Goal: Information Seeking & Learning: Learn about a topic

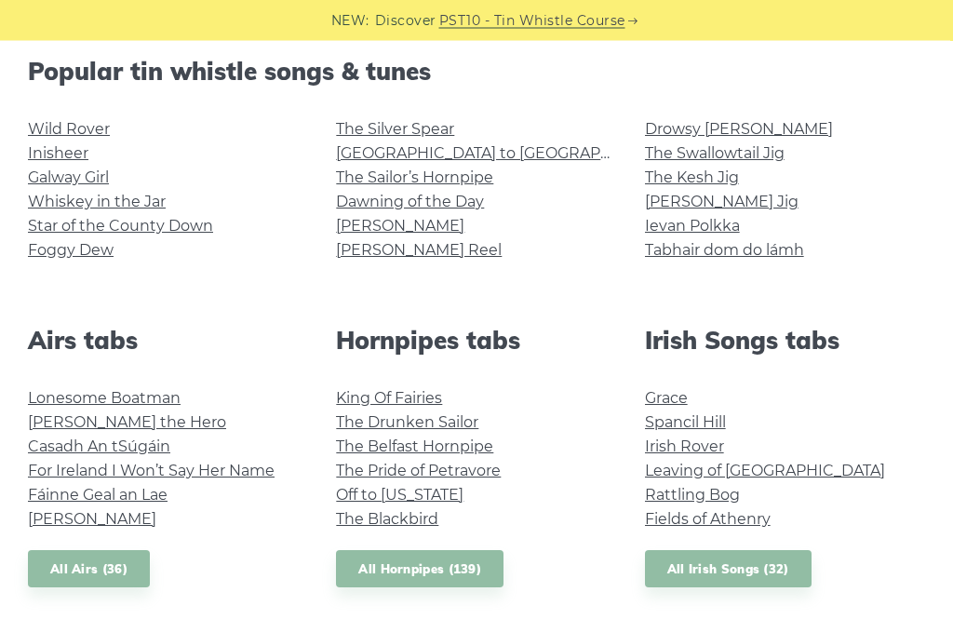
scroll to position [476, 0]
click at [747, 576] on link "All Irish Songs (32)" at bounding box center [728, 569] width 167 height 38
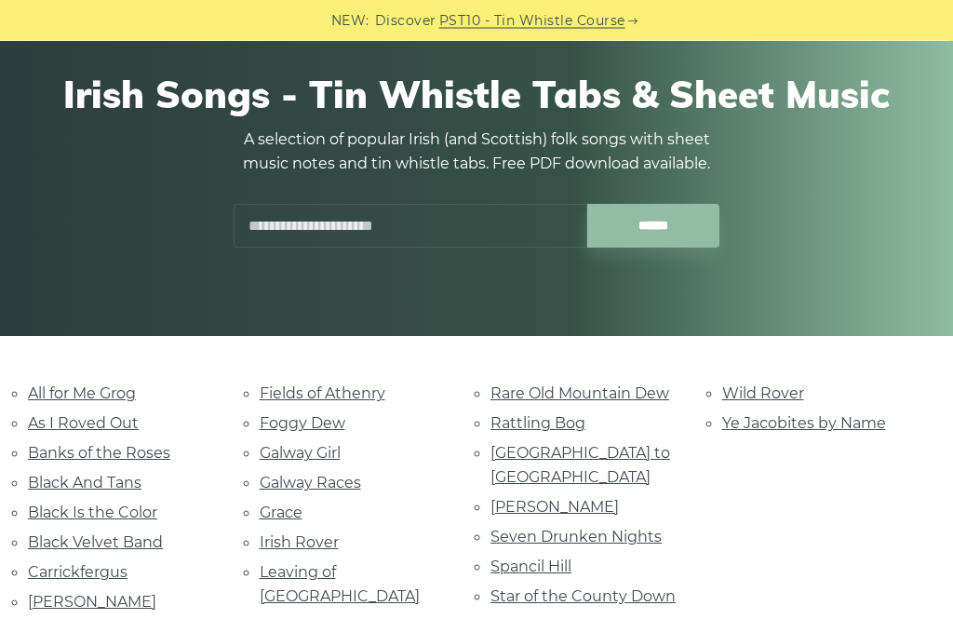
scroll to position [153, 0]
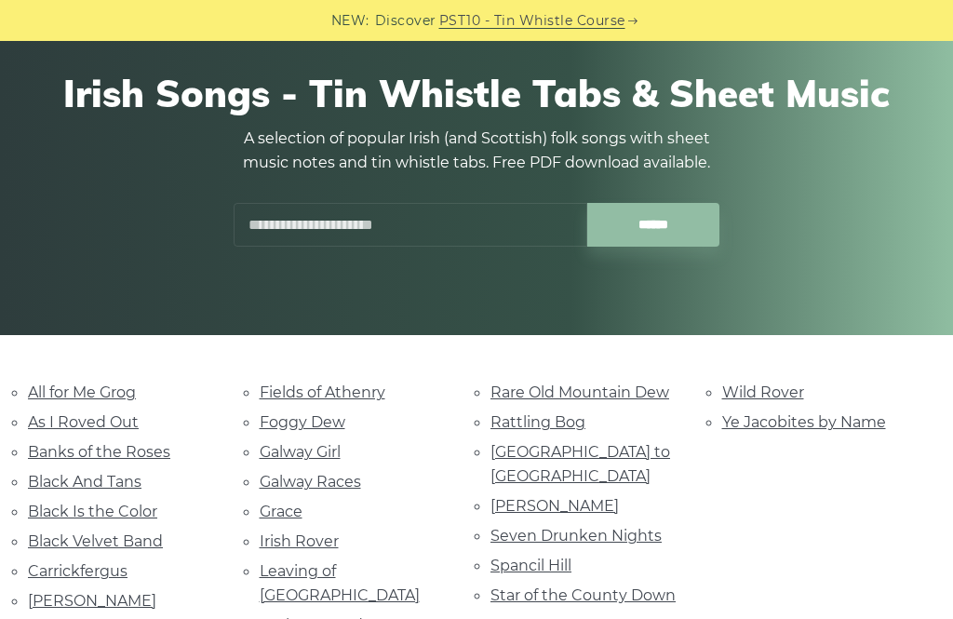
click at [71, 592] on link "Danny Boy" at bounding box center [92, 601] width 128 height 18
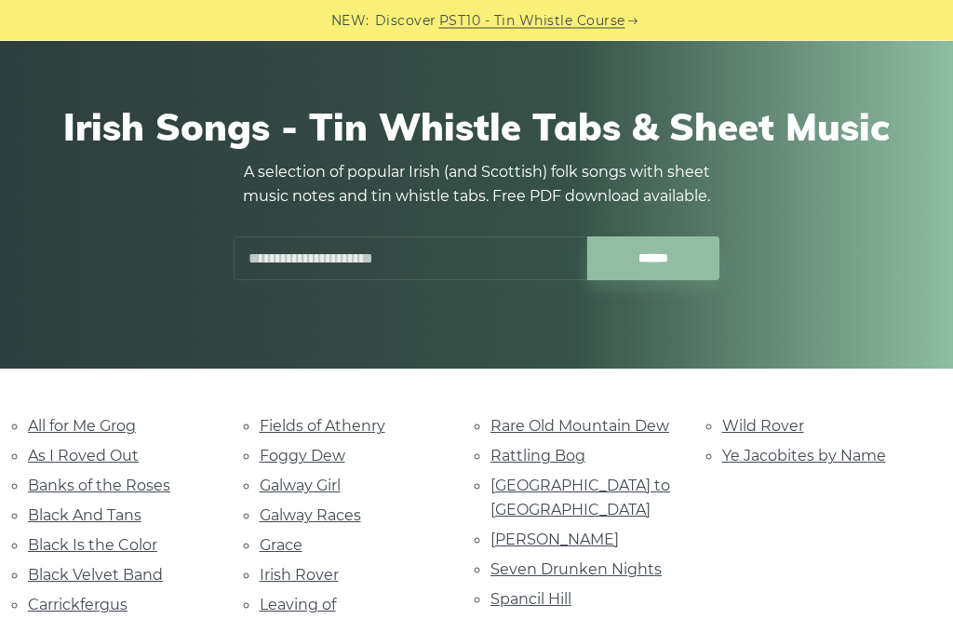
scroll to position [112, 0]
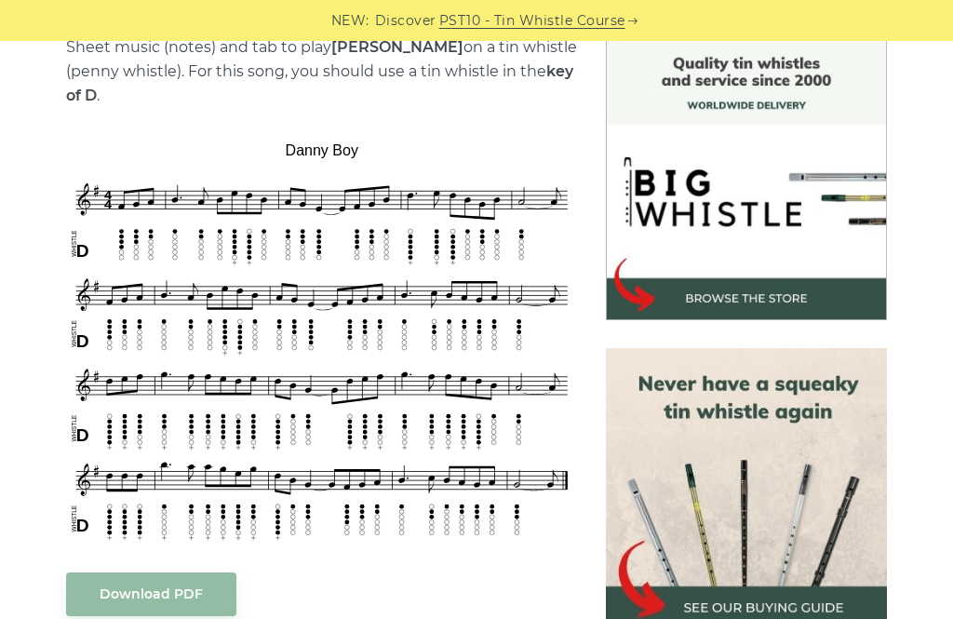
scroll to position [492, 0]
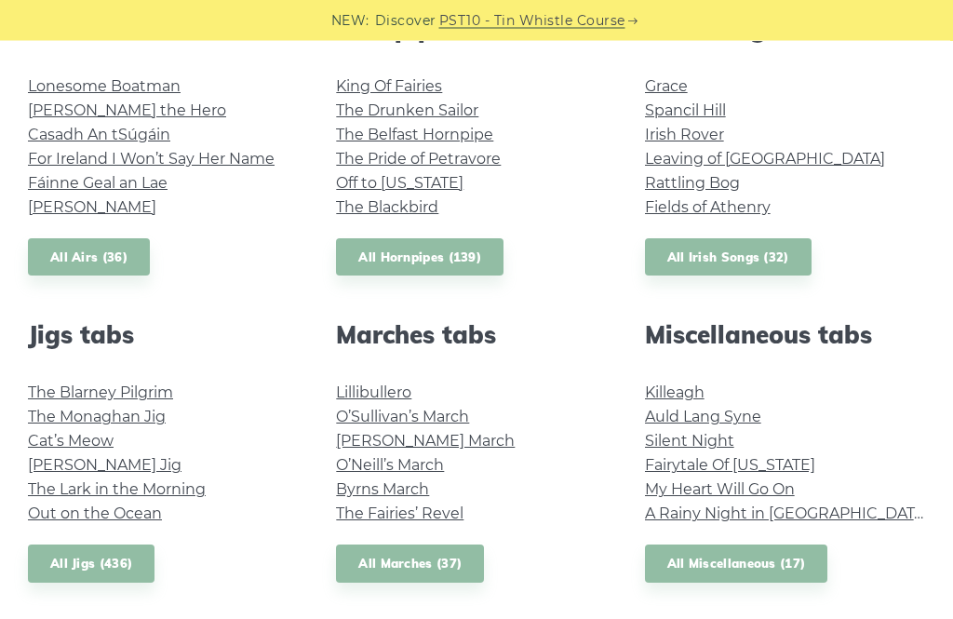
scroll to position [788, 0]
click at [735, 570] on link "All Miscellaneous (17)" at bounding box center [736, 564] width 183 height 38
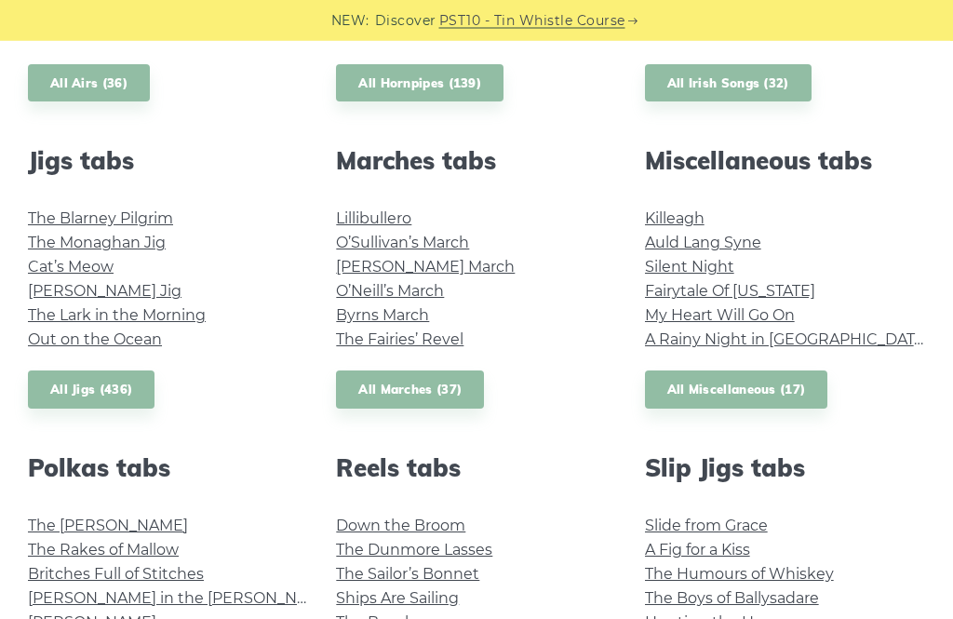
scroll to position [962, 0]
click at [111, 386] on link "All Jigs (436)" at bounding box center [91, 390] width 127 height 38
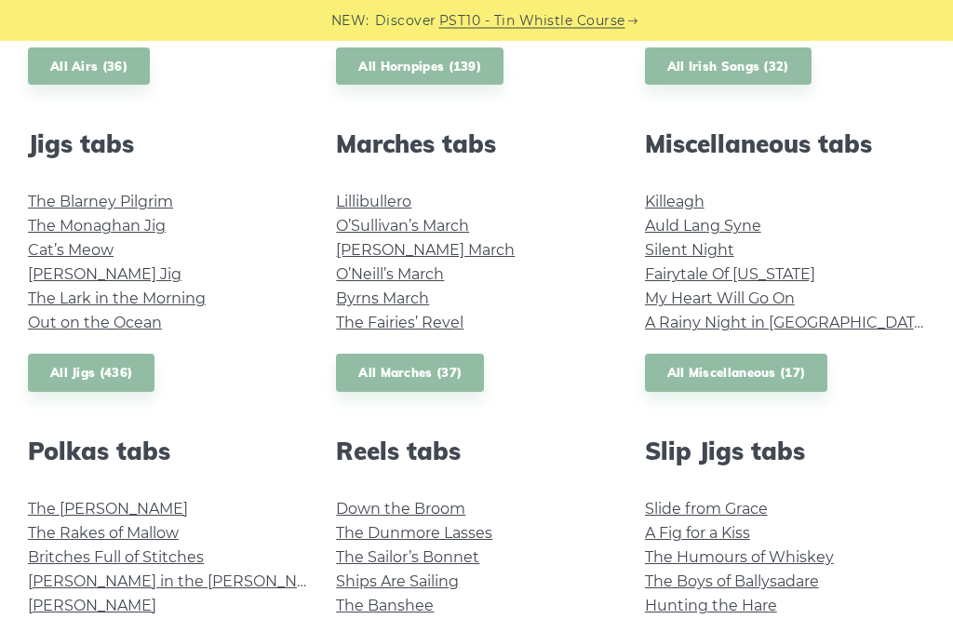
scroll to position [976, 0]
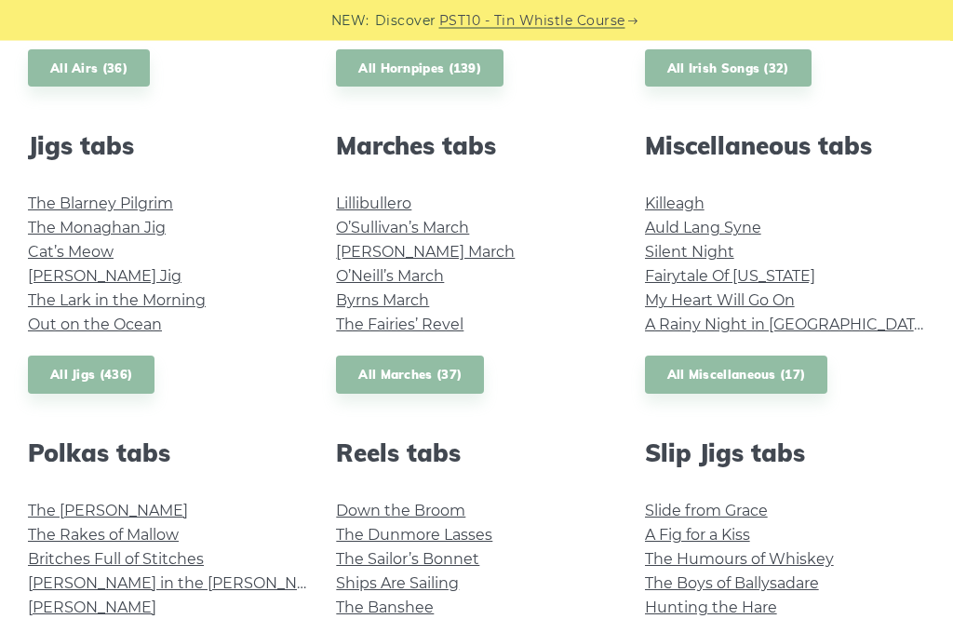
click at [696, 254] on link "Silent Night" at bounding box center [689, 253] width 89 height 18
click at [713, 405] on div "Popular tin whistle songs & tunes Wild Rover Inisheer Galway Girl Whiskey in th…" at bounding box center [476, 304] width 925 height 1496
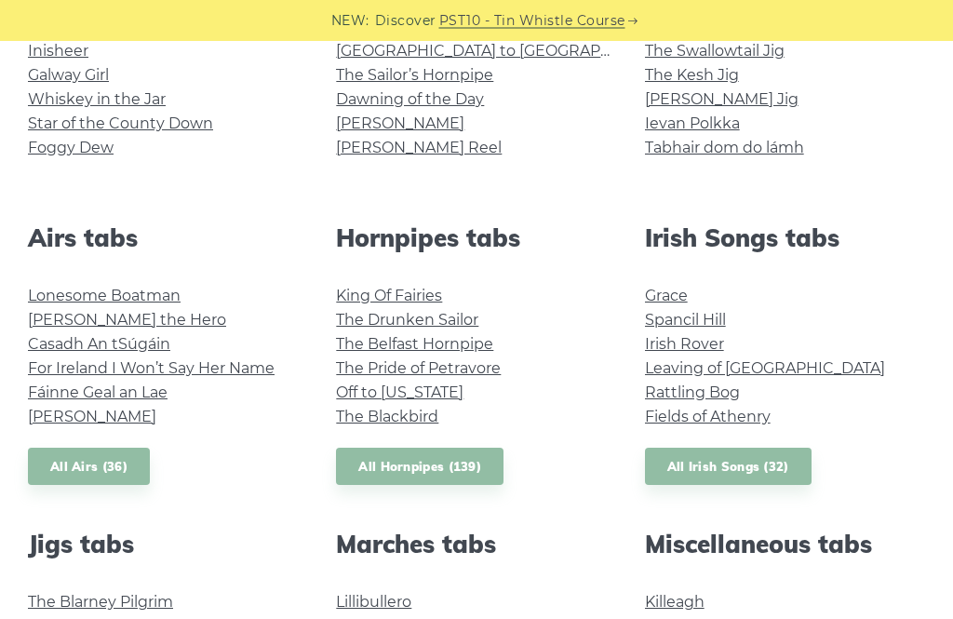
scroll to position [578, 0]
click at [730, 465] on link "All Irish Songs (32)" at bounding box center [728, 467] width 167 height 38
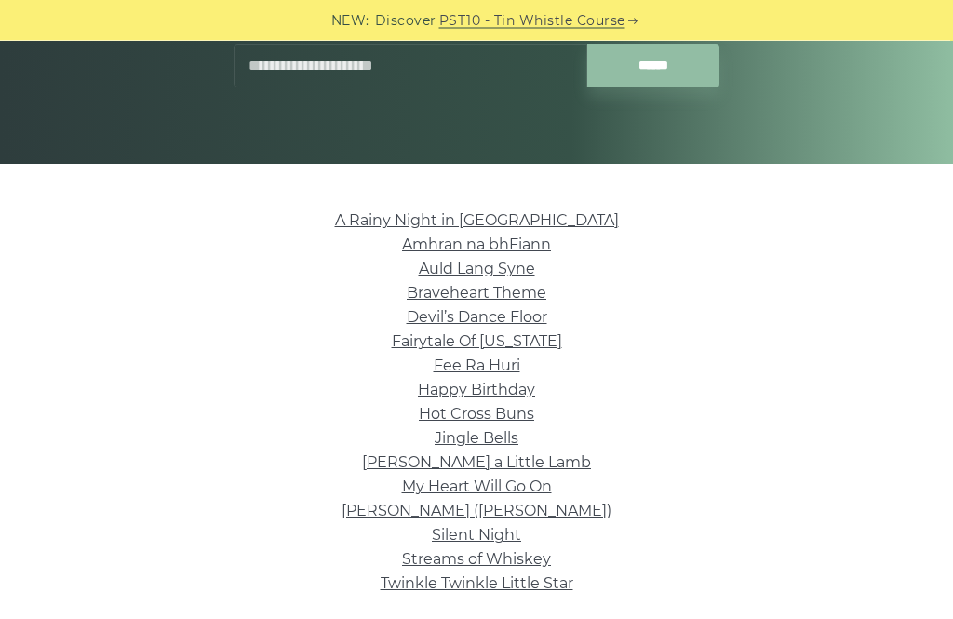
scroll to position [326, 0]
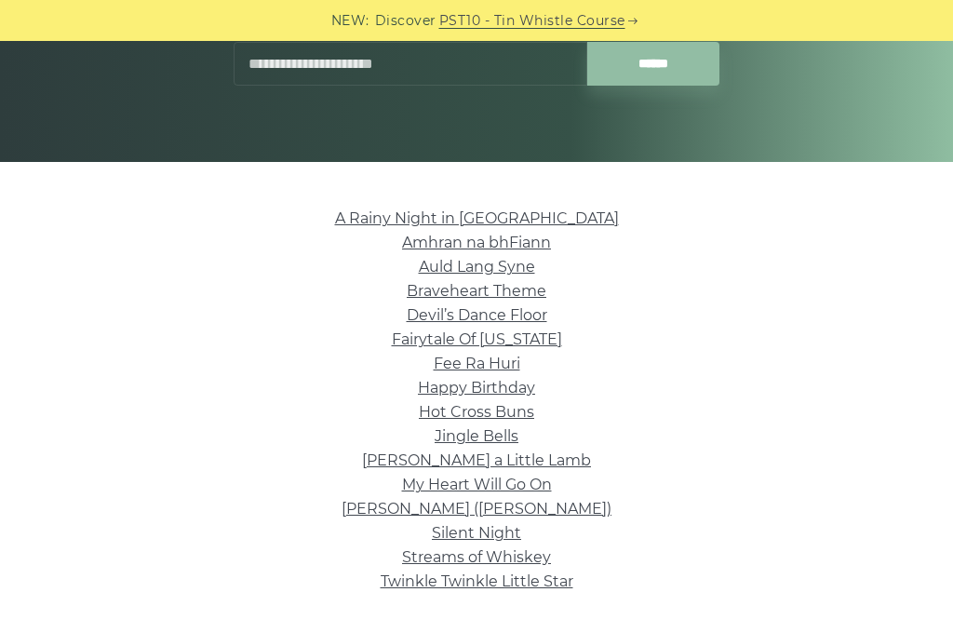
click at [497, 269] on link "Auld Lang Syne" at bounding box center [477, 267] width 116 height 18
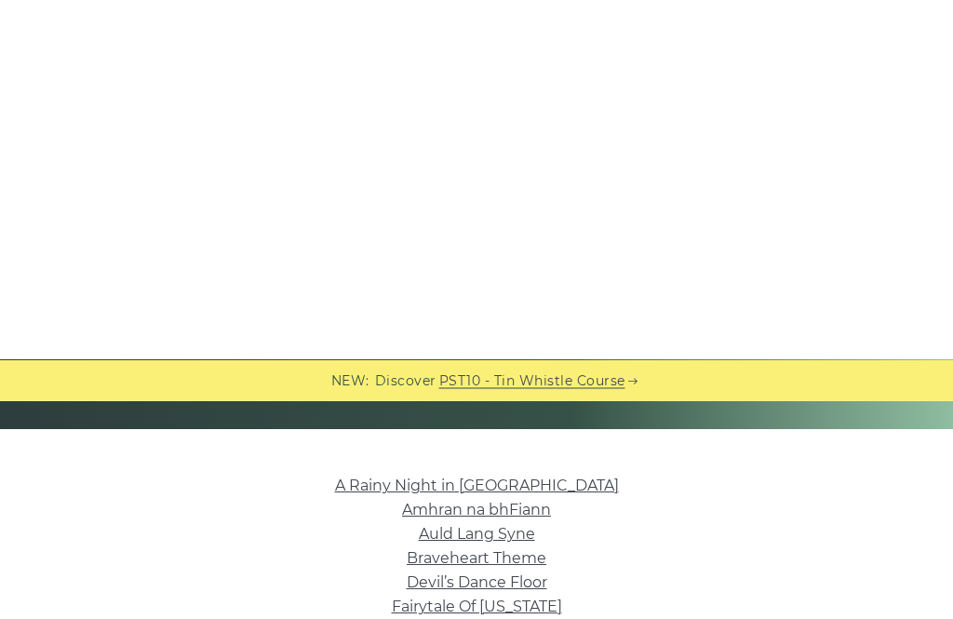
scroll to position [0, 0]
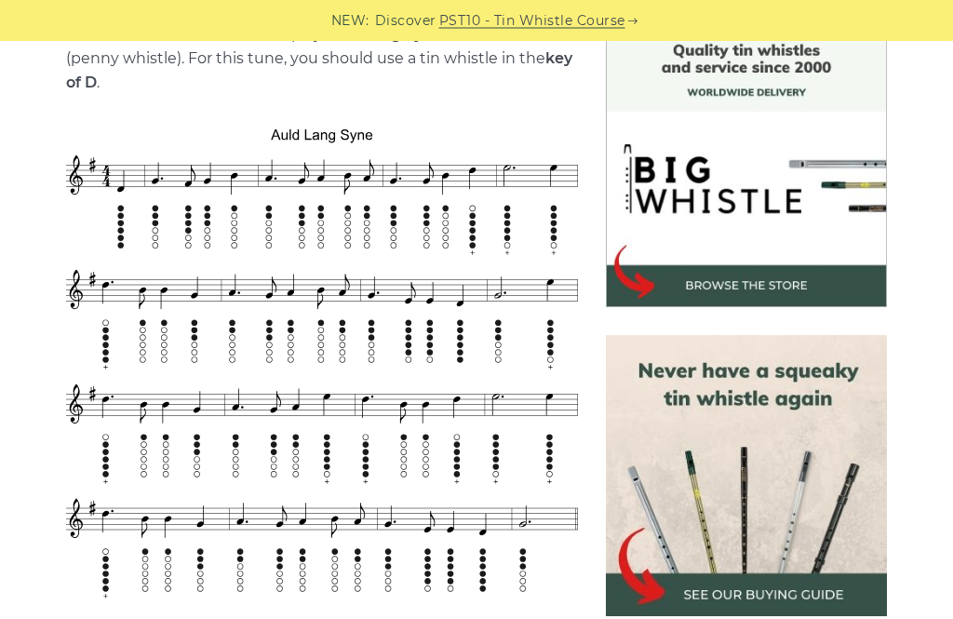
scroll to position [505, 0]
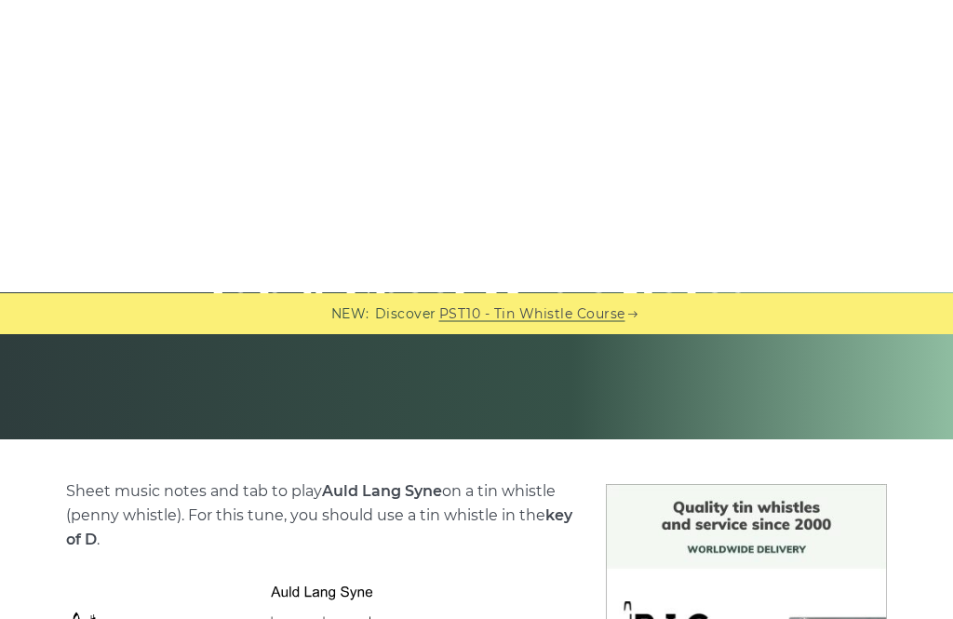
scroll to position [0, 0]
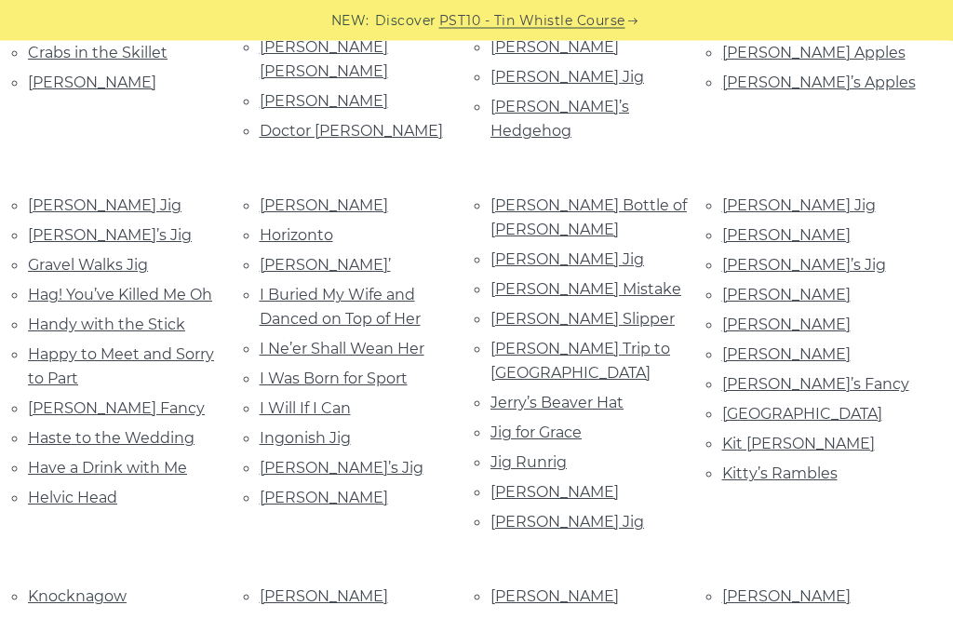
scroll to position [1139, 0]
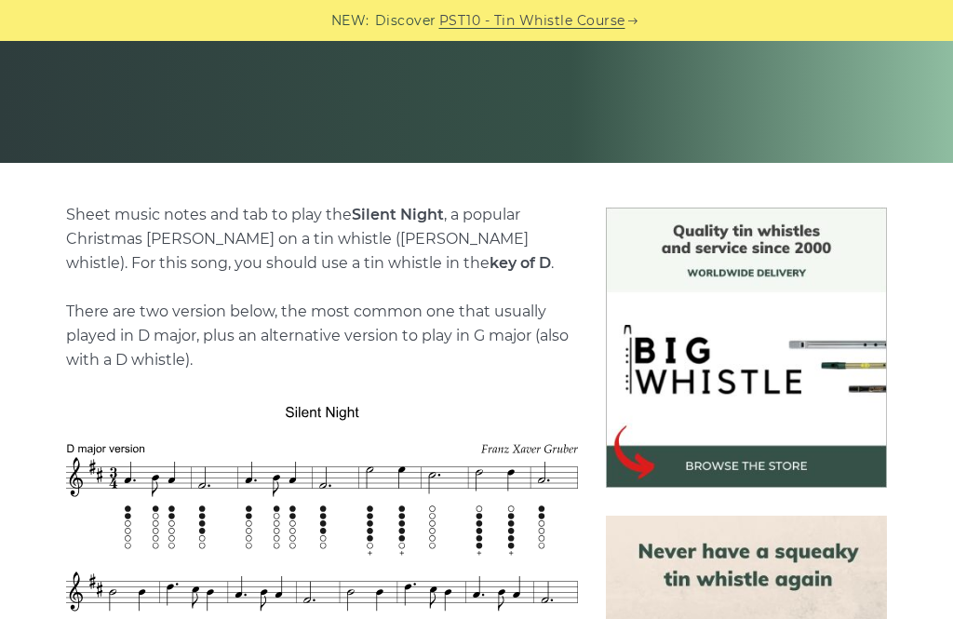
scroll to position [319, 0]
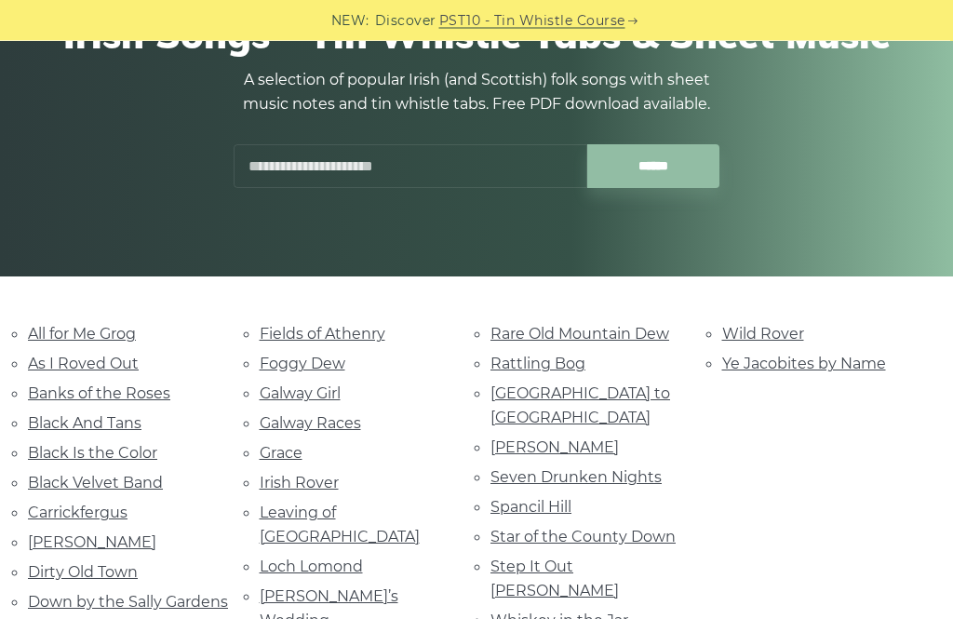
scroll to position [228, 0]
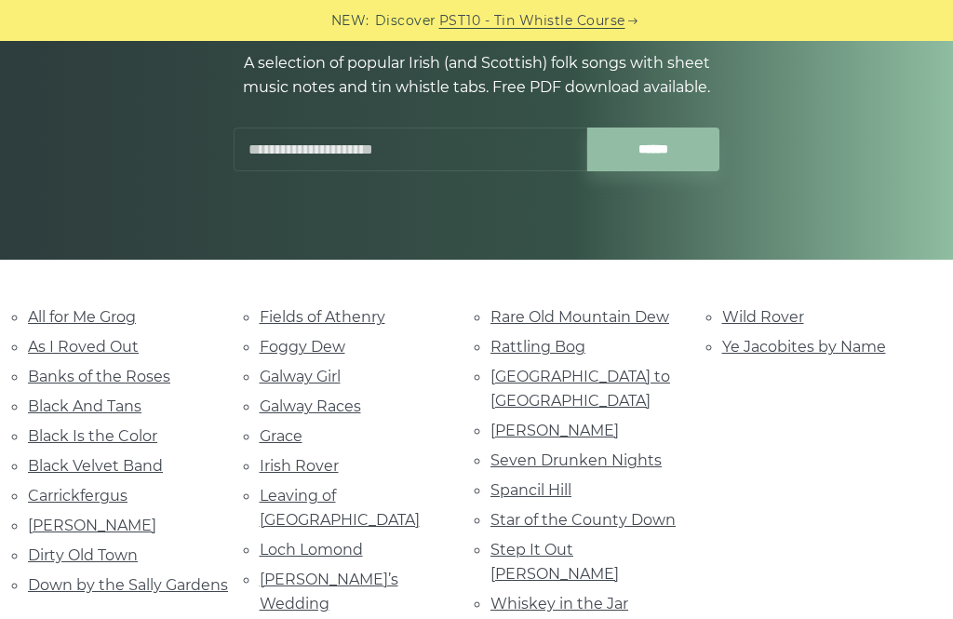
click at [87, 519] on link "[PERSON_NAME]" at bounding box center [92, 526] width 128 height 18
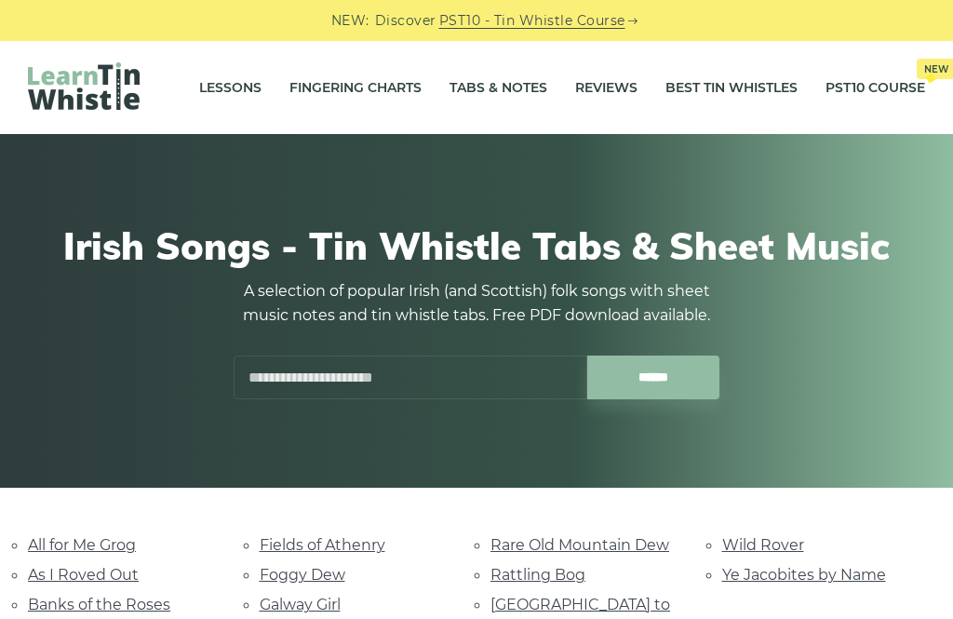
scroll to position [288, 0]
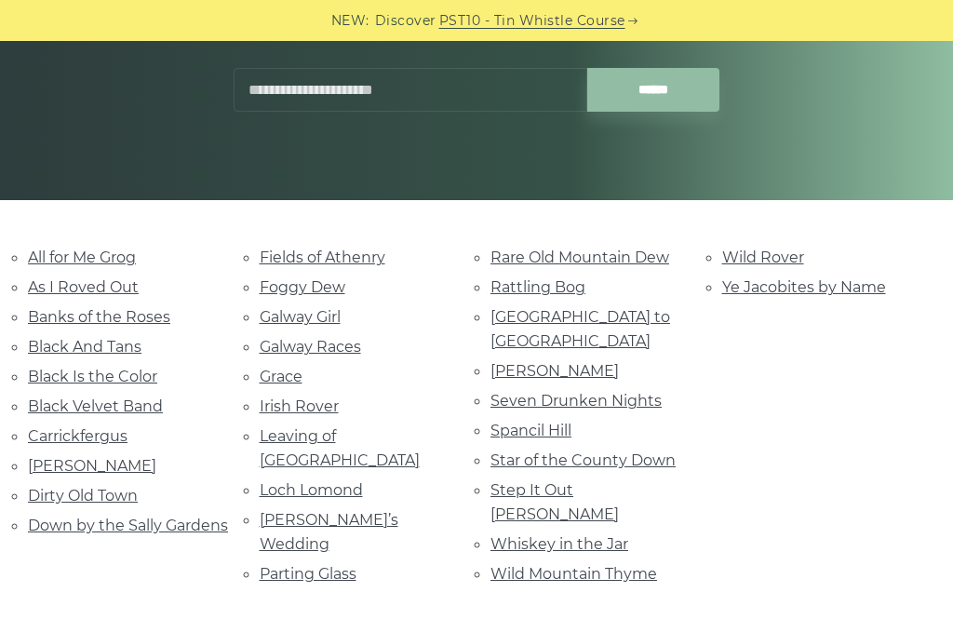
click at [643, 452] on link "Star of the County Down" at bounding box center [583, 461] width 185 height 18
click at [638, 452] on link "Star of the County Down" at bounding box center [583, 461] width 185 height 18
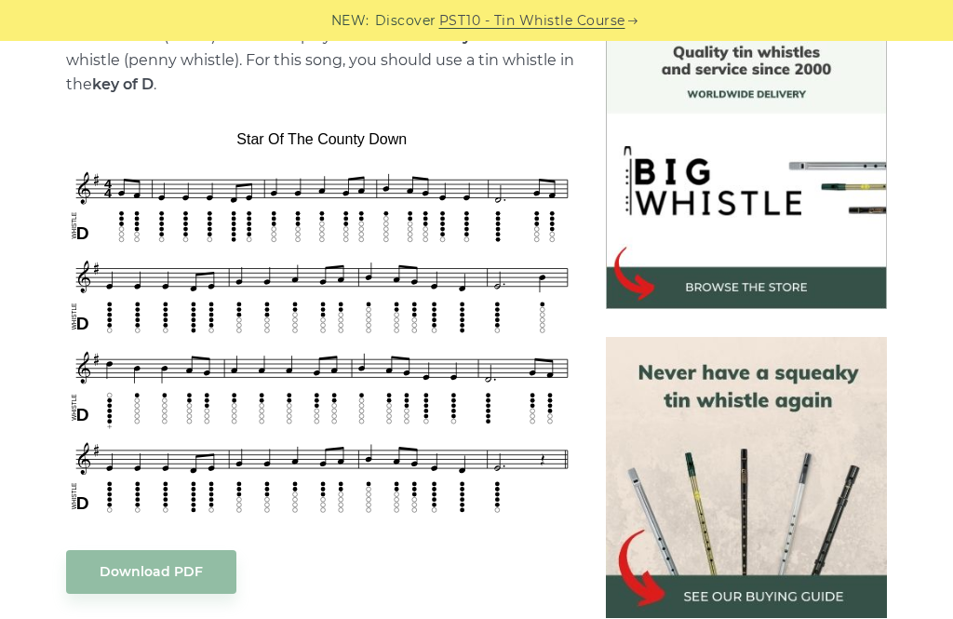
scroll to position [506, 0]
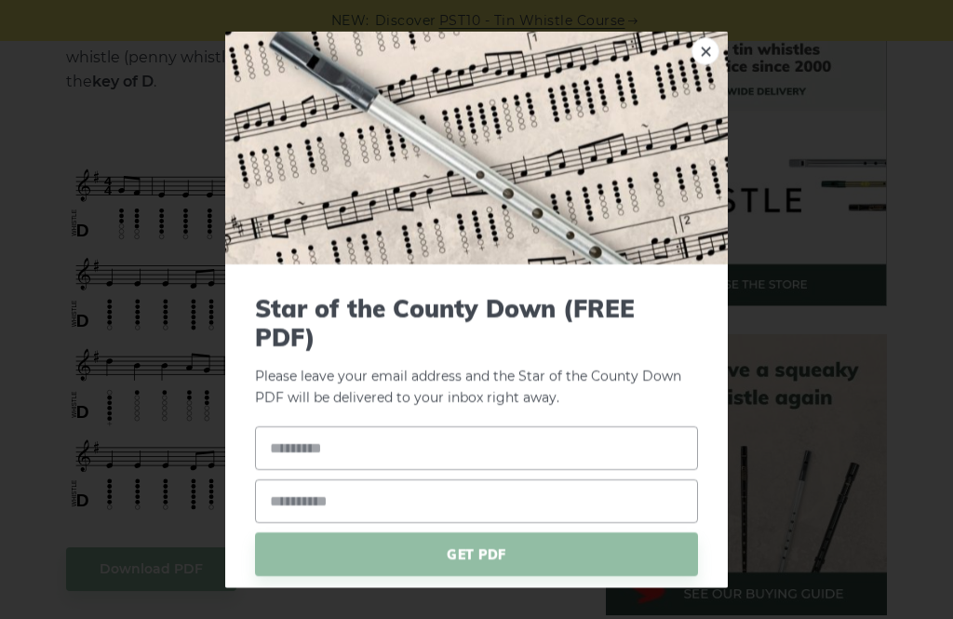
click at [705, 59] on link "×" at bounding box center [706, 50] width 28 height 28
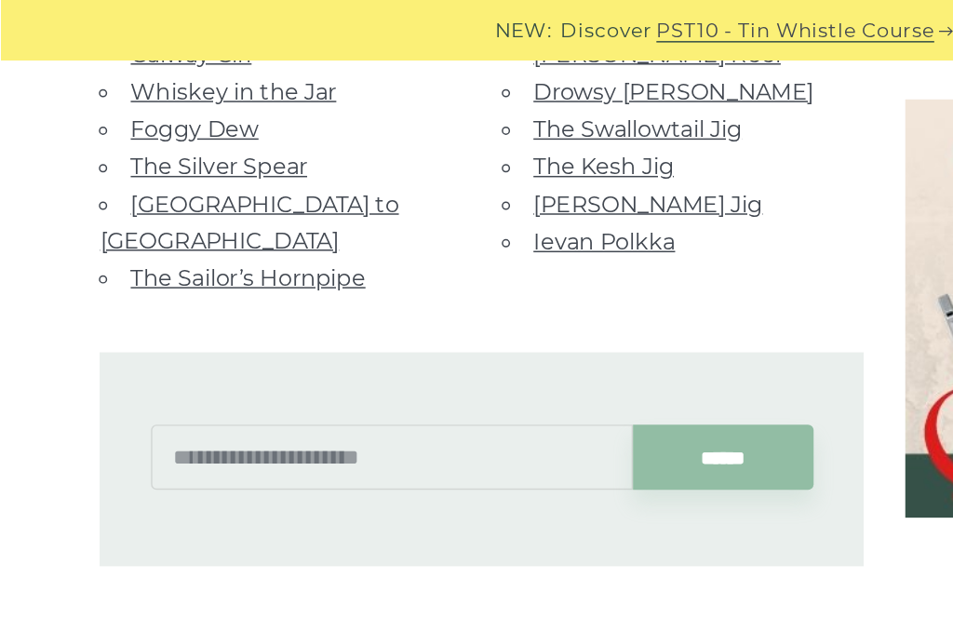
scroll to position [1258, 0]
